Goal: Task Accomplishment & Management: Use online tool/utility

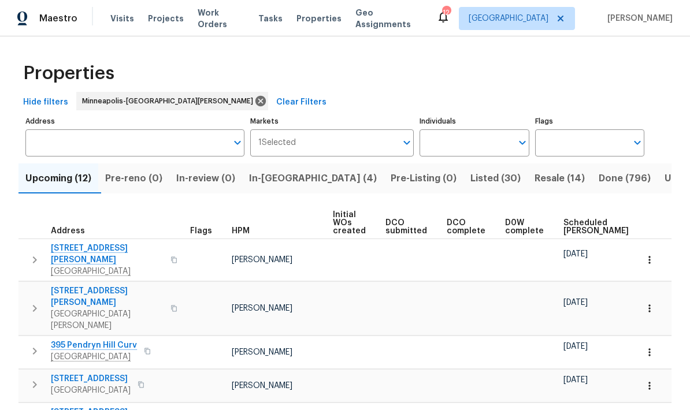
click at [273, 177] on span "In-reno (4)" at bounding box center [313, 178] width 128 height 16
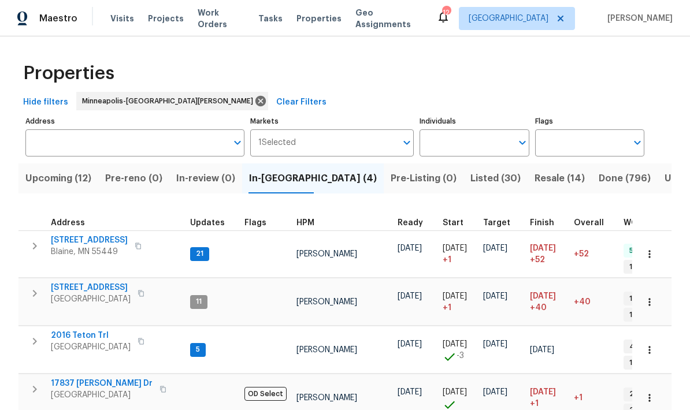
click at [390, 183] on span "Pre-Listing (0)" at bounding box center [423, 178] width 66 height 16
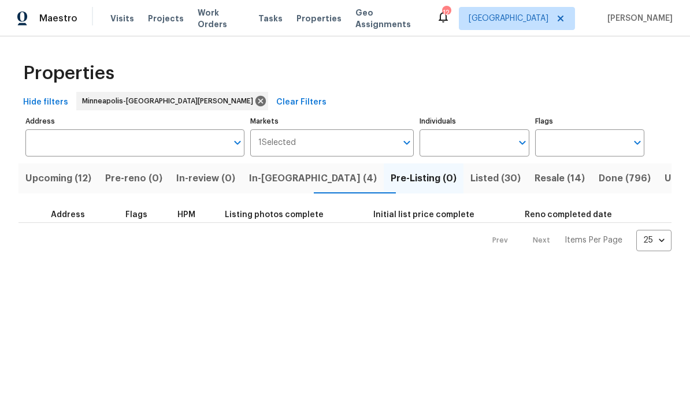
click at [470, 179] on span "Listed (30)" at bounding box center [495, 178] width 50 height 16
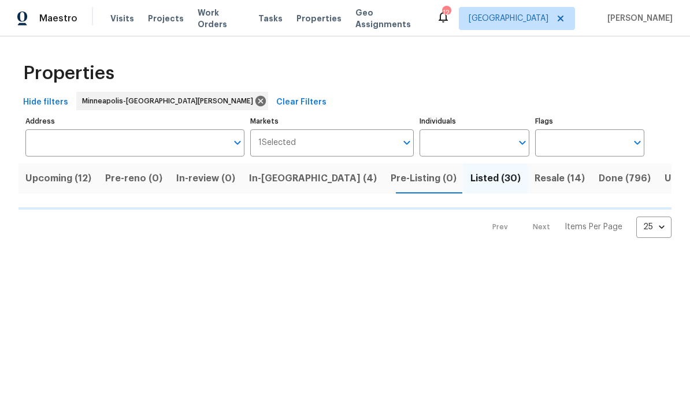
click at [99, 142] on input "Address" at bounding box center [126, 142] width 202 height 27
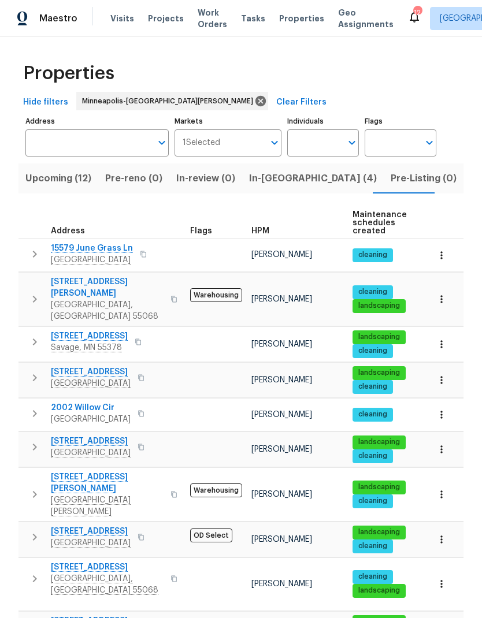
click at [114, 21] on span "Visits" at bounding box center [122, 19] width 24 height 12
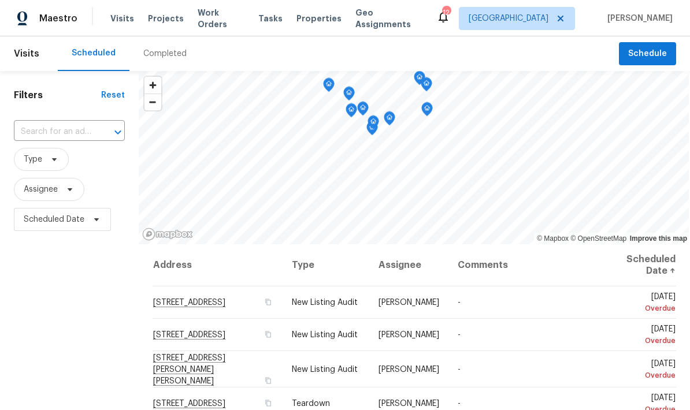
click at [155, 59] on div "Completed" at bounding box center [164, 53] width 71 height 35
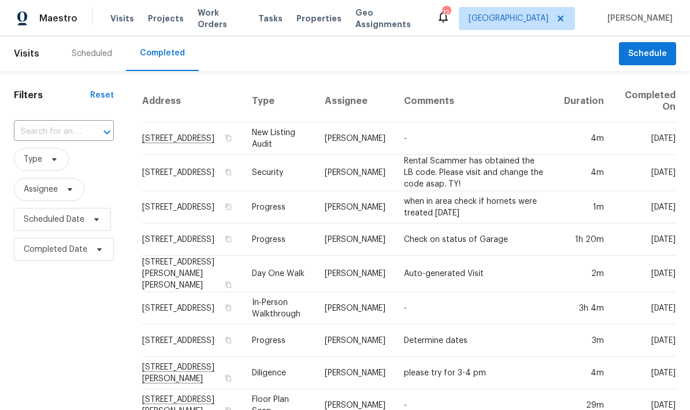
click at [81, 54] on div "Scheduled" at bounding box center [92, 54] width 40 height 12
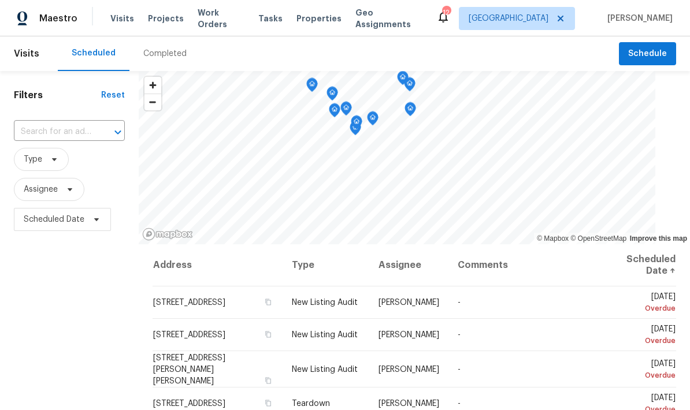
click at [34, 127] on input "text" at bounding box center [53, 132] width 79 height 18
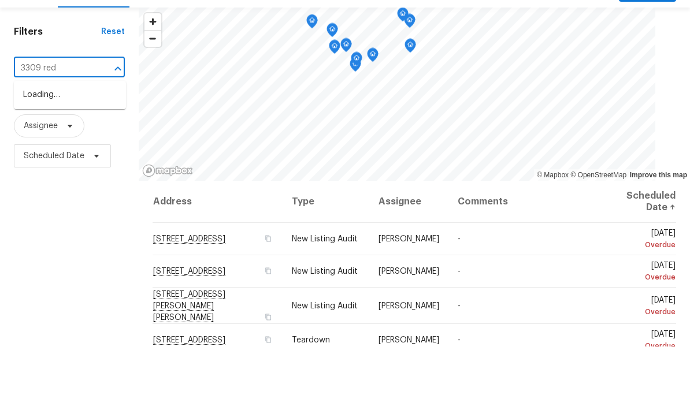
type input "3309 red"
click at [43, 149] on li "[STREET_ADDRESS]" at bounding box center [70, 159] width 112 height 20
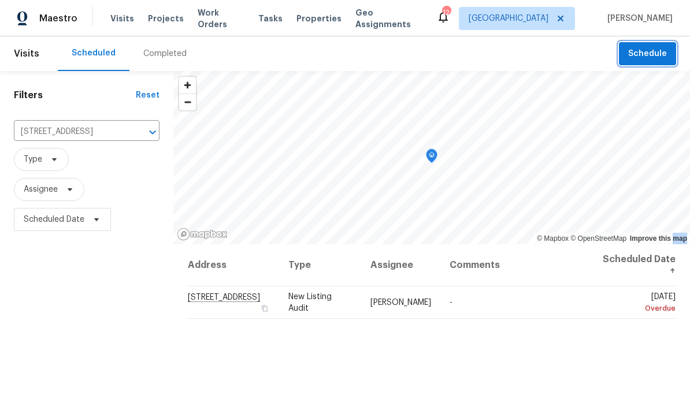
click at [641, 60] on span "Schedule" at bounding box center [647, 54] width 39 height 14
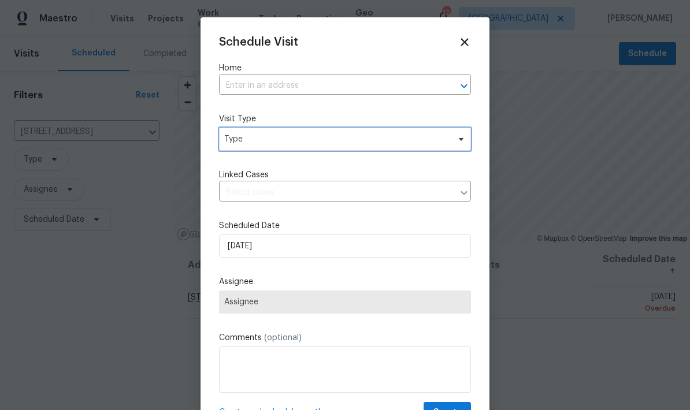
click at [248, 140] on span "Type" at bounding box center [336, 139] width 225 height 12
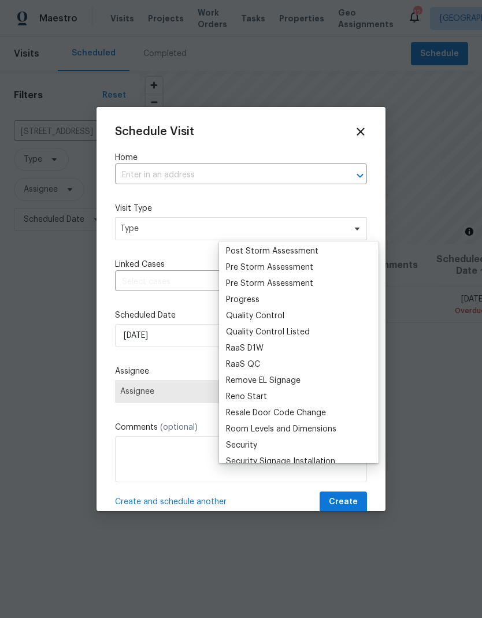
scroll to position [726, 0]
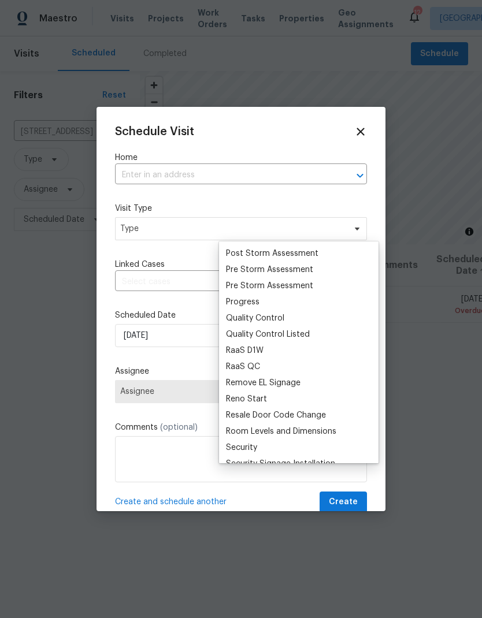
click at [230, 299] on div "Progress" at bounding box center [243, 302] width 34 height 12
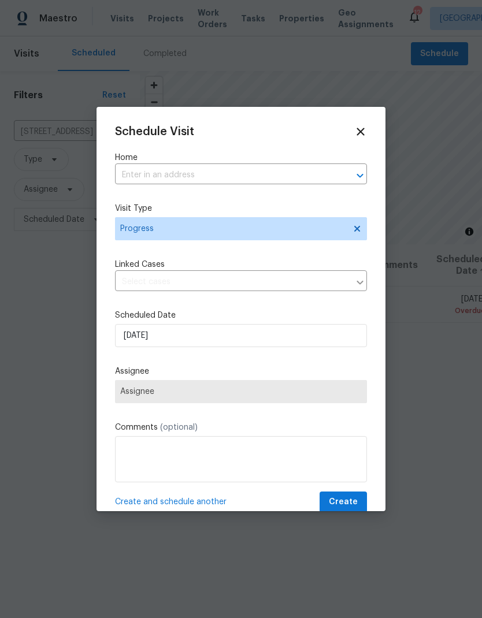
click at [152, 395] on span "Assignee" at bounding box center [240, 391] width 241 height 9
click at [132, 181] on input "text" at bounding box center [224, 175] width 219 height 18
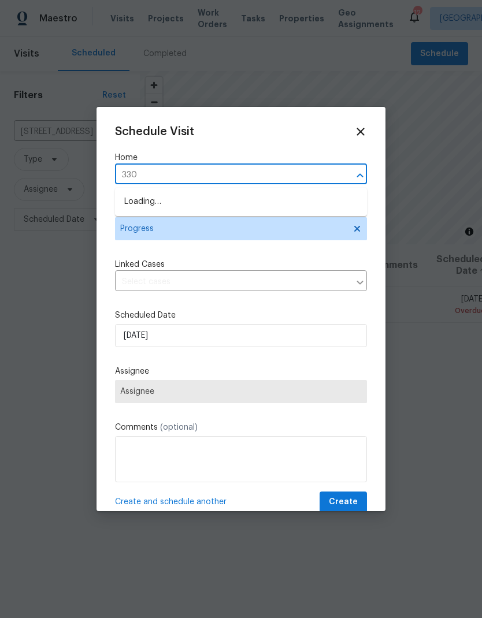
type input "3309"
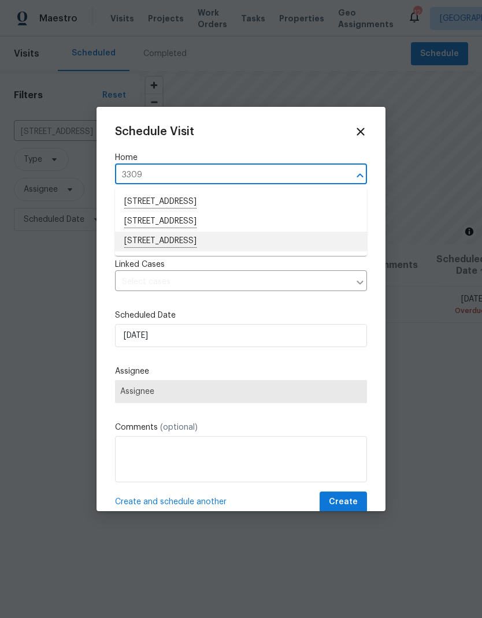
click at [141, 240] on li "[STREET_ADDRESS]" at bounding box center [241, 242] width 252 height 20
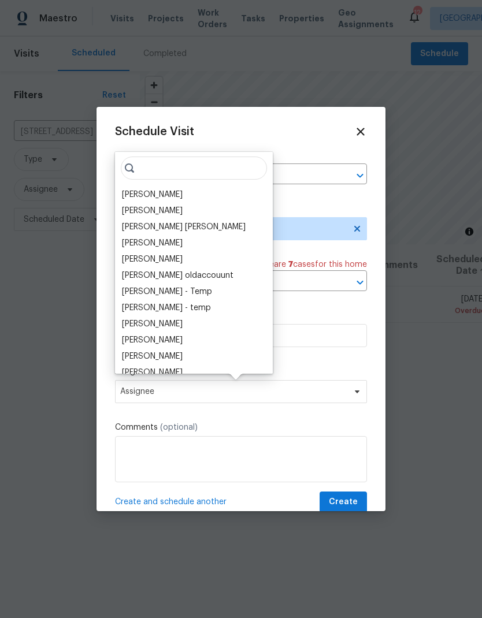
click at [128, 197] on div "[PERSON_NAME]" at bounding box center [152, 195] width 61 height 12
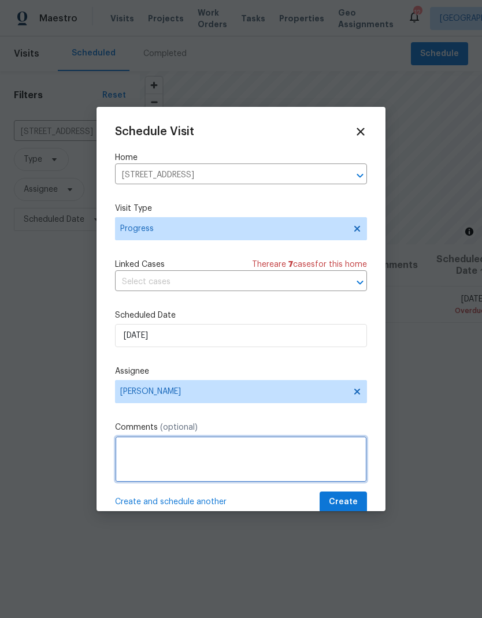
click at [127, 410] on textarea at bounding box center [241, 459] width 252 height 46
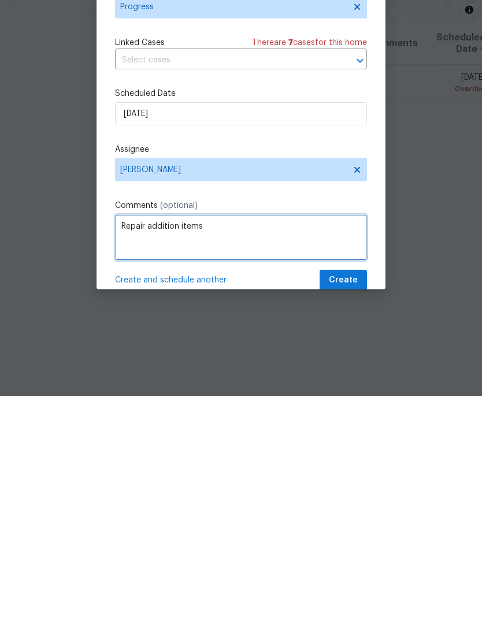
type textarea "Repair addition items"
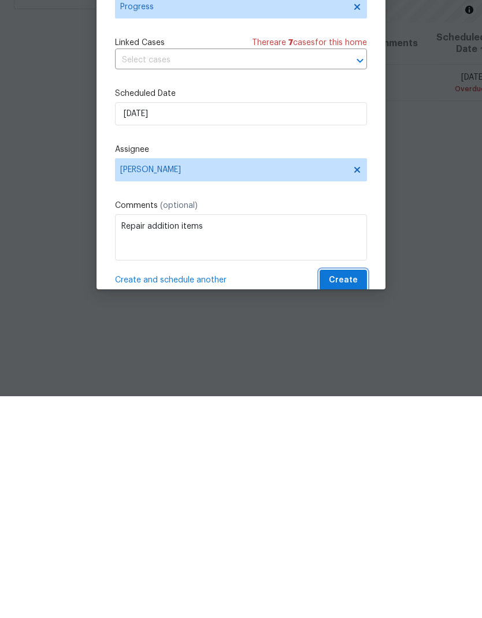
click at [338, 410] on button "Create" at bounding box center [342, 502] width 47 height 21
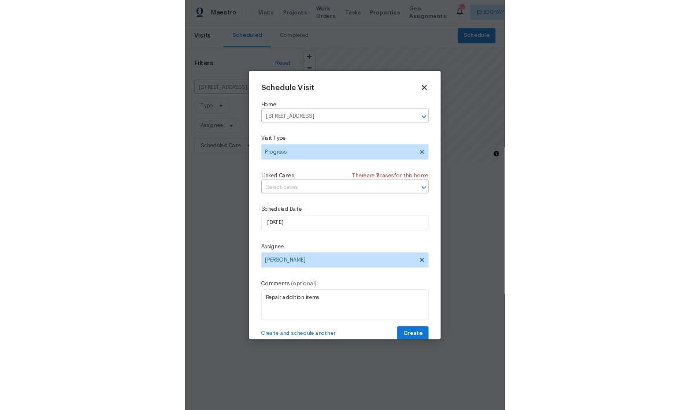
scroll to position [0, 0]
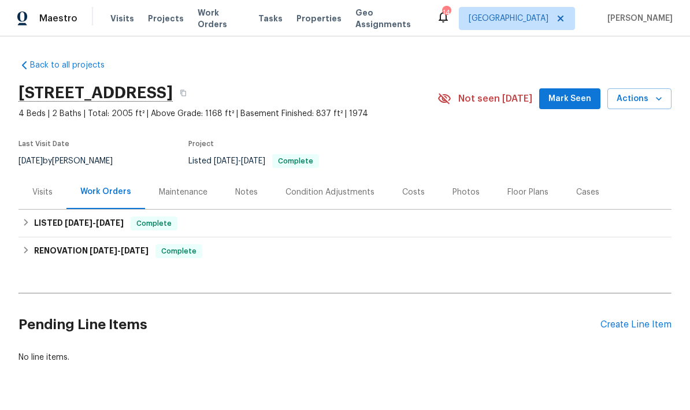
click at [609, 328] on div "Create Line Item" at bounding box center [635, 324] width 71 height 11
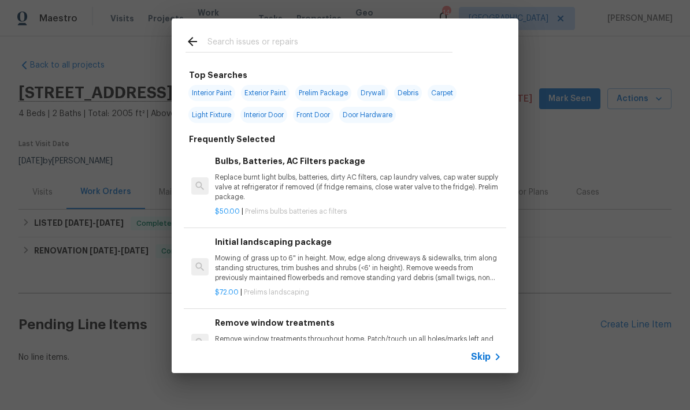
click at [219, 44] on input "text" at bounding box center [329, 43] width 245 height 17
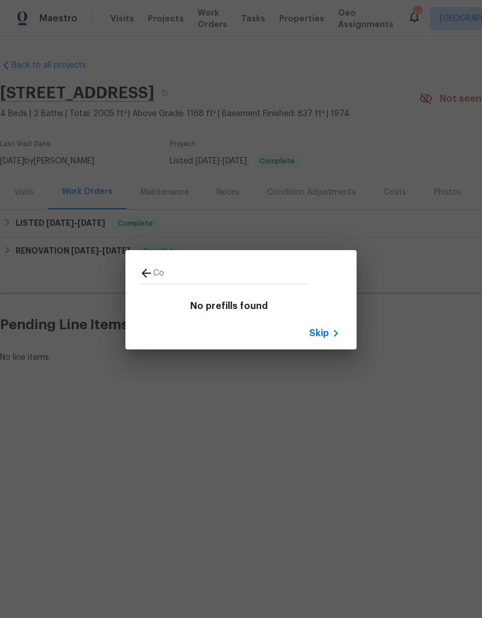
type input "C"
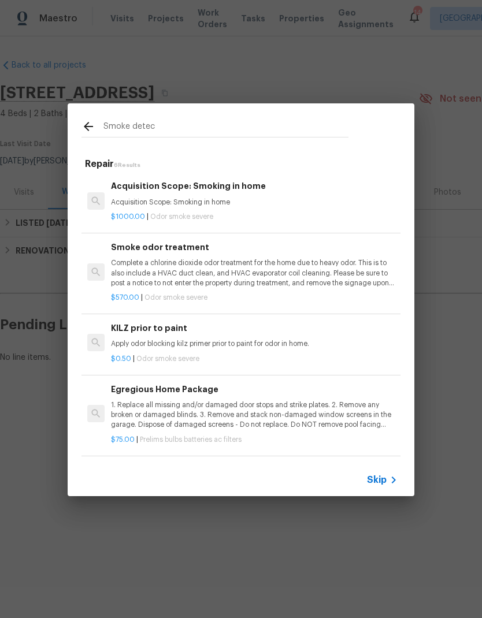
type input "Smoke detect"
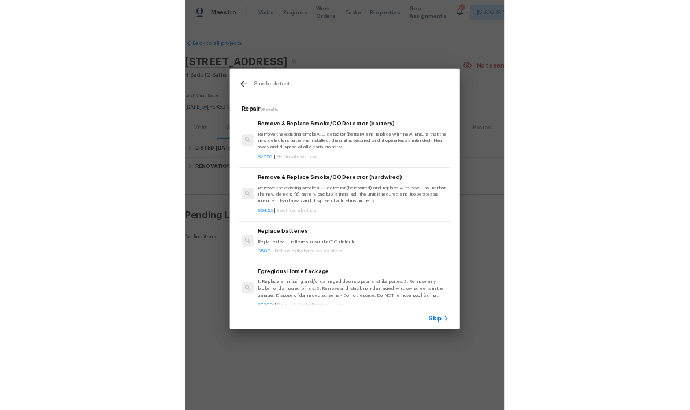
scroll to position [0, 2]
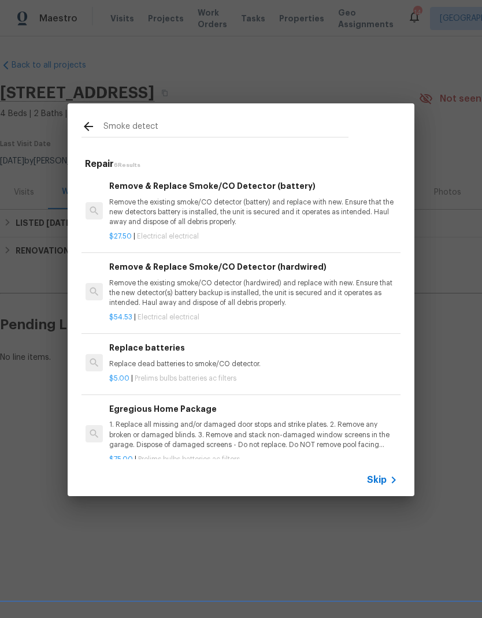
click at [182, 200] on p "Remove the existing smoke/CO detector (battery) and replace with new. Ensure th…" at bounding box center [252, 212] width 286 height 29
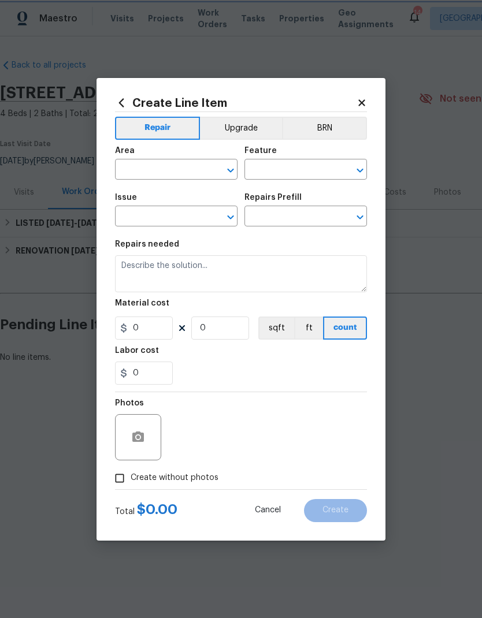
type input "Electrical"
type textarea "Remove the existing smoke/CO detector (battery) and replace with new. Ensure th…"
type input "1"
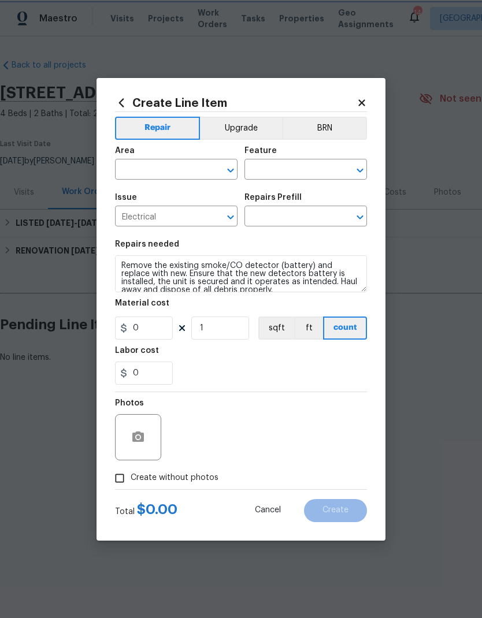
type input "Remove & Replace Smoke/CO Detector (battery) $27.50"
type input "27.5"
click at [125, 174] on input "text" at bounding box center [160, 171] width 90 height 18
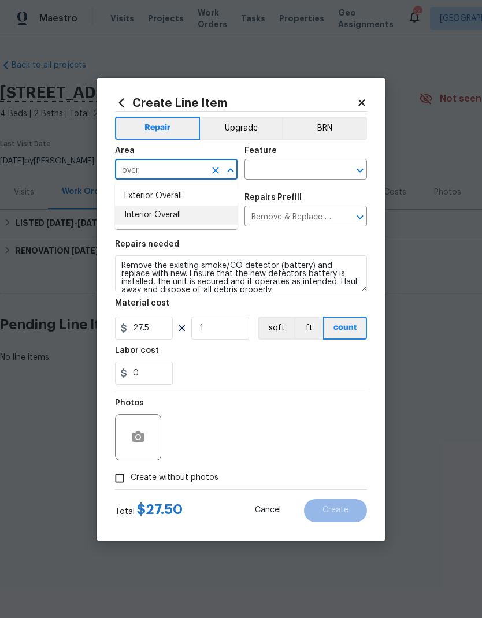
click at [132, 218] on li "Interior Overall" at bounding box center [176, 215] width 122 height 19
type input "Interior Overall"
click at [261, 169] on input "text" at bounding box center [289, 171] width 90 height 18
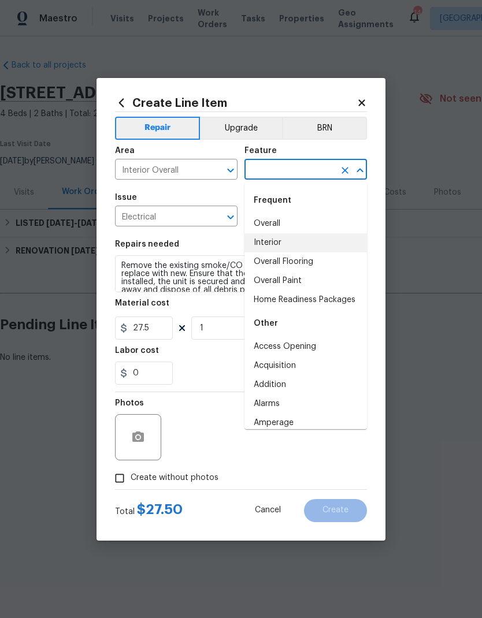
click at [258, 241] on li "Interior" at bounding box center [305, 242] width 122 height 19
type input "Interior"
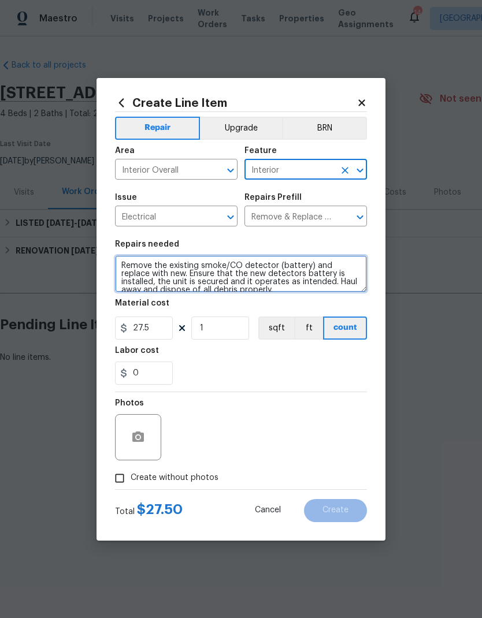
click at [117, 265] on textarea "Remove the existing smoke/CO detector (battery) and replace with new. Ensure th…" at bounding box center [241, 273] width 252 height 37
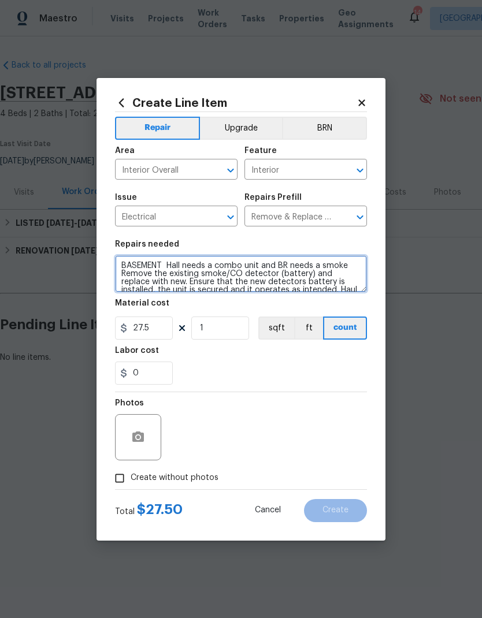
type textarea "BASEMENT Hall needs a combo unit and BR needs a smoke Remove the existing smoke…"
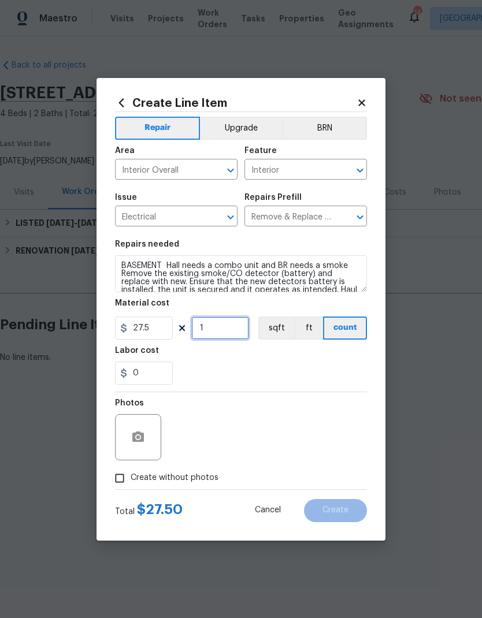
click at [213, 332] on input "1" at bounding box center [220, 328] width 58 height 23
click at [143, 373] on input "0" at bounding box center [144, 373] width 58 height 23
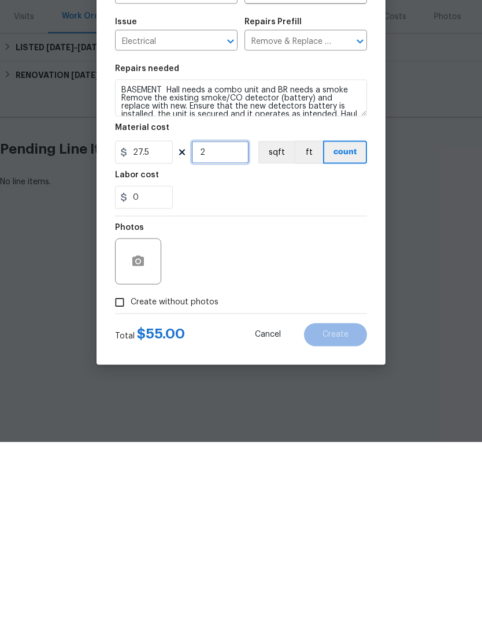
click at [218, 317] on input "2" at bounding box center [220, 328] width 58 height 23
type input "3"
click at [149, 362] on input "0" at bounding box center [144, 373] width 58 height 23
type input "30"
click at [239, 362] on div "30" at bounding box center [241, 373] width 252 height 23
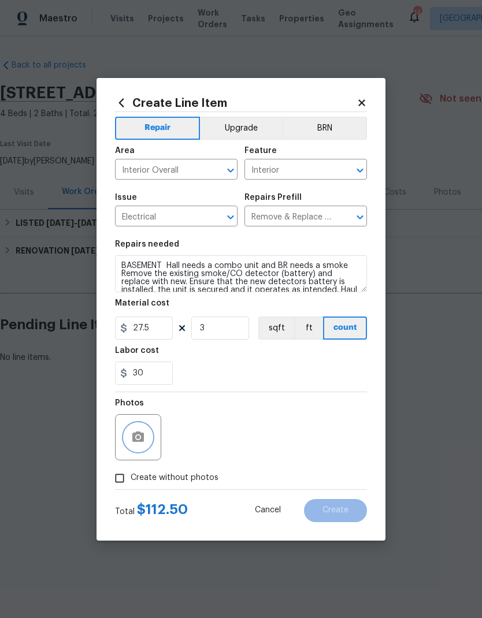
click at [129, 410] on button "button" at bounding box center [138, 437] width 28 height 28
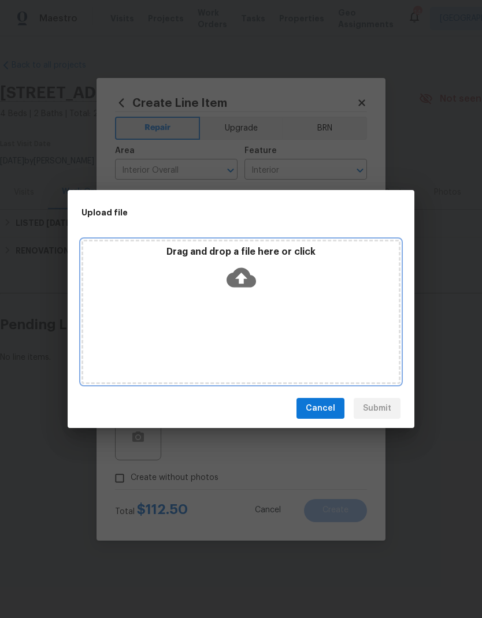
click at [261, 328] on div "Drag and drop a file here or click" at bounding box center [240, 312] width 319 height 144
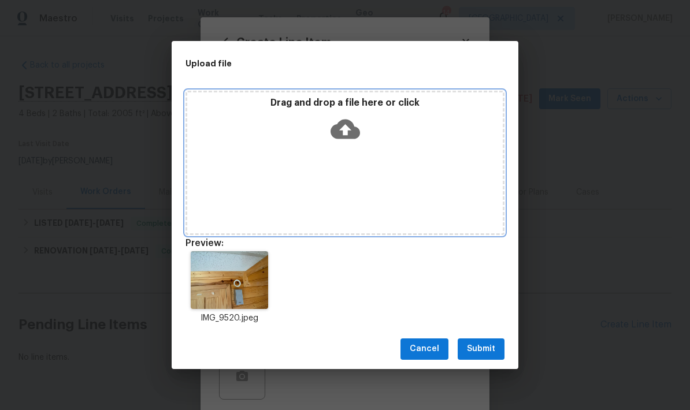
click at [408, 168] on div "Drag and drop a file here or click" at bounding box center [344, 163] width 319 height 144
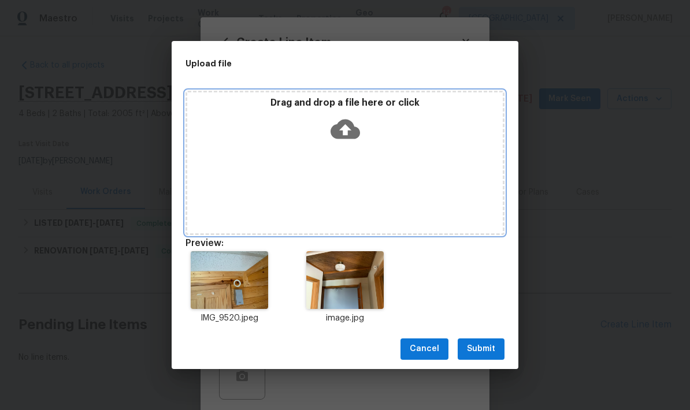
click at [403, 161] on div "Drag and drop a file here or click" at bounding box center [344, 163] width 319 height 144
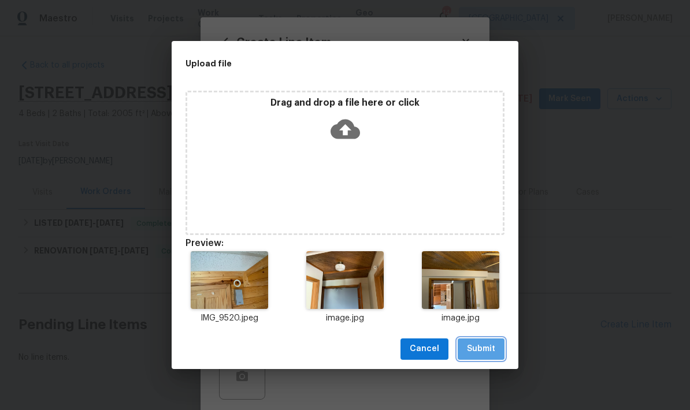
click at [481, 349] on span "Submit" at bounding box center [481, 349] width 28 height 14
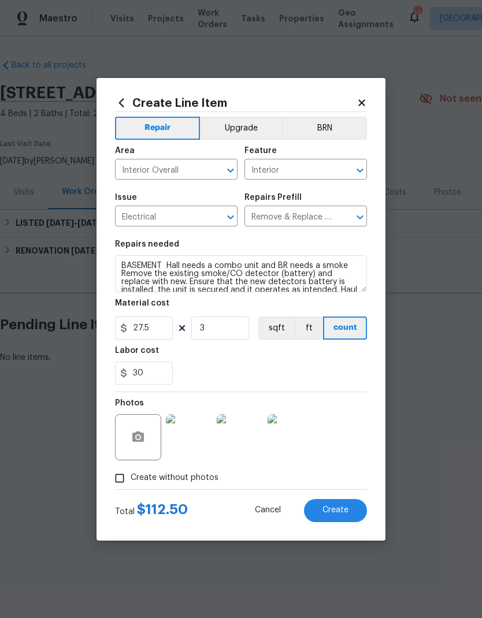
click at [331, 410] on span "Create" at bounding box center [335, 510] width 26 height 9
type input "0"
